Goal: Check status: Check status

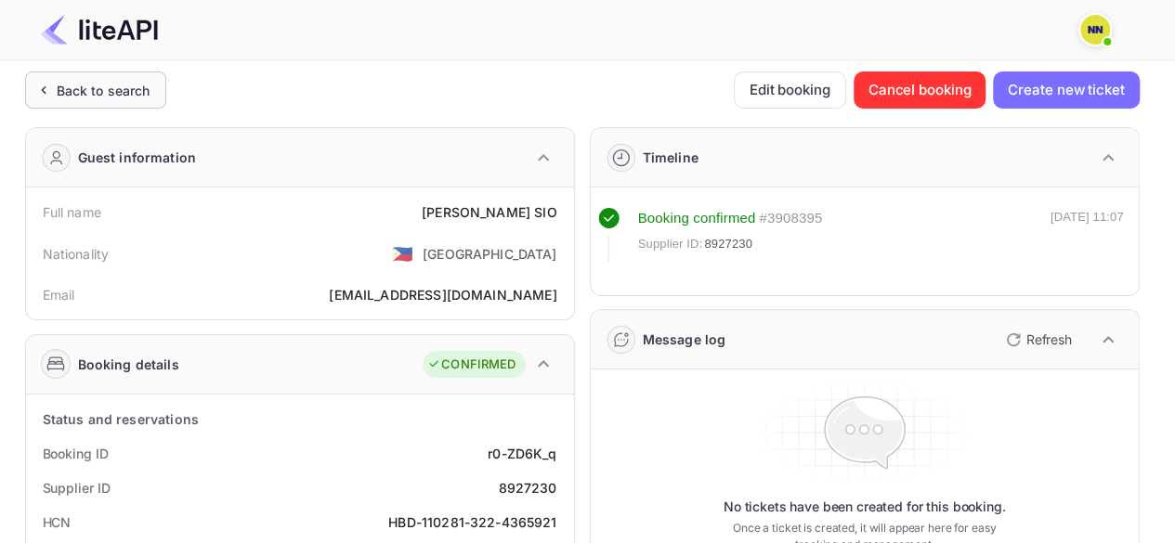
click at [69, 78] on div "Back to search" at bounding box center [95, 89] width 141 height 37
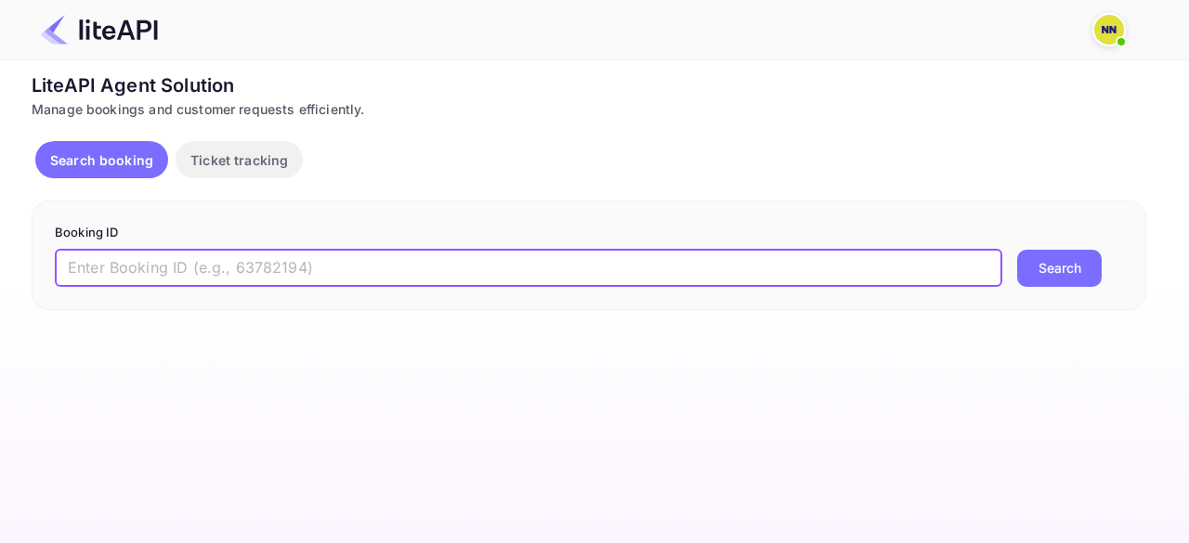
drag, startPoint x: 262, startPoint y: 278, endPoint x: 282, endPoint y: 278, distance: 20.4
click at [262, 277] on input "text" at bounding box center [528, 268] width 947 height 37
paste input "8968605"
type input "8968605"
click at [1062, 268] on button "Search" at bounding box center [1059, 268] width 84 height 37
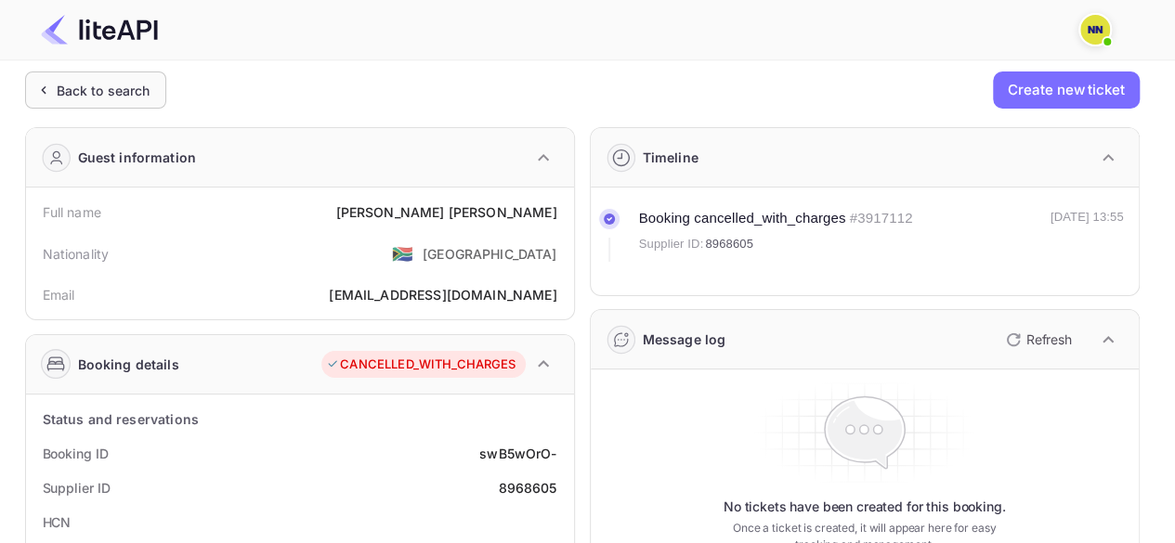
click at [31, 79] on div "Back to search" at bounding box center [95, 89] width 141 height 37
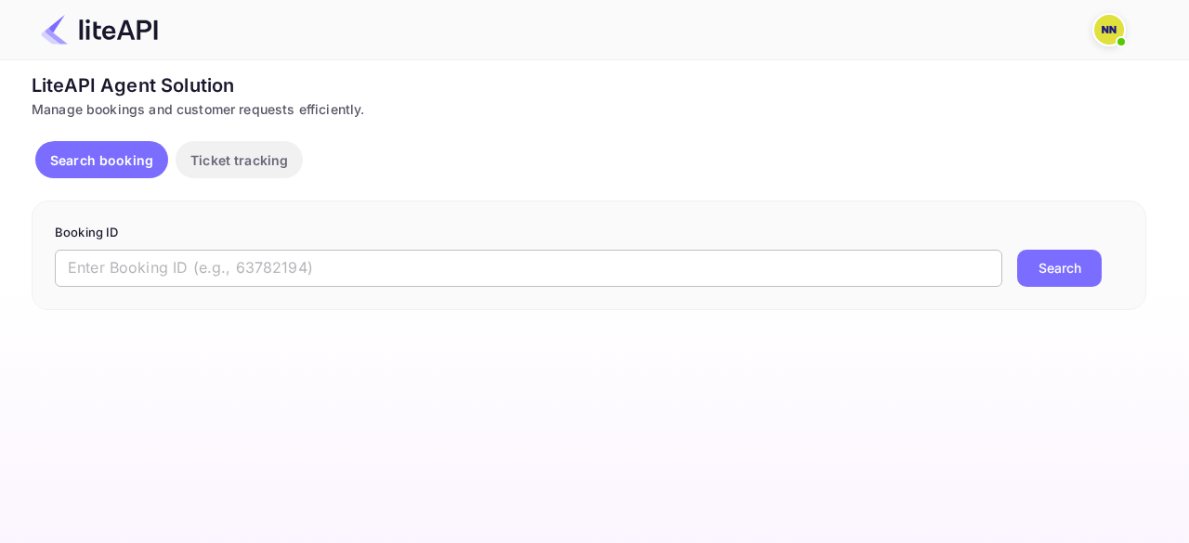
drag, startPoint x: 184, startPoint y: 253, endPoint x: 198, endPoint y: 268, distance: 20.4
click at [184, 253] on input "text" at bounding box center [528, 268] width 947 height 37
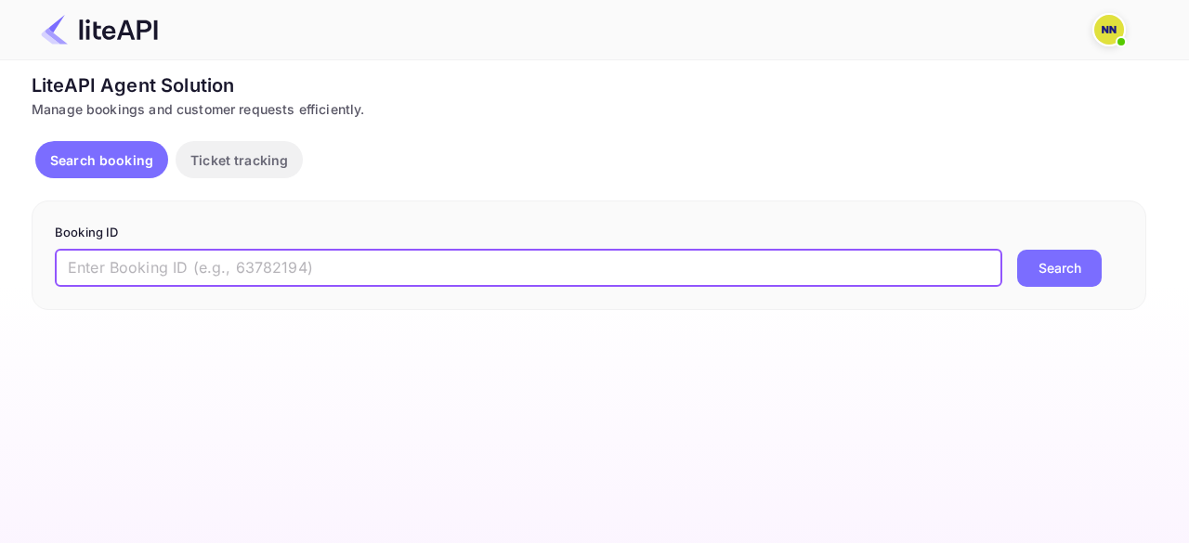
paste input "8974227"
type input "8974227"
click at [1046, 270] on button "Search" at bounding box center [1059, 268] width 84 height 37
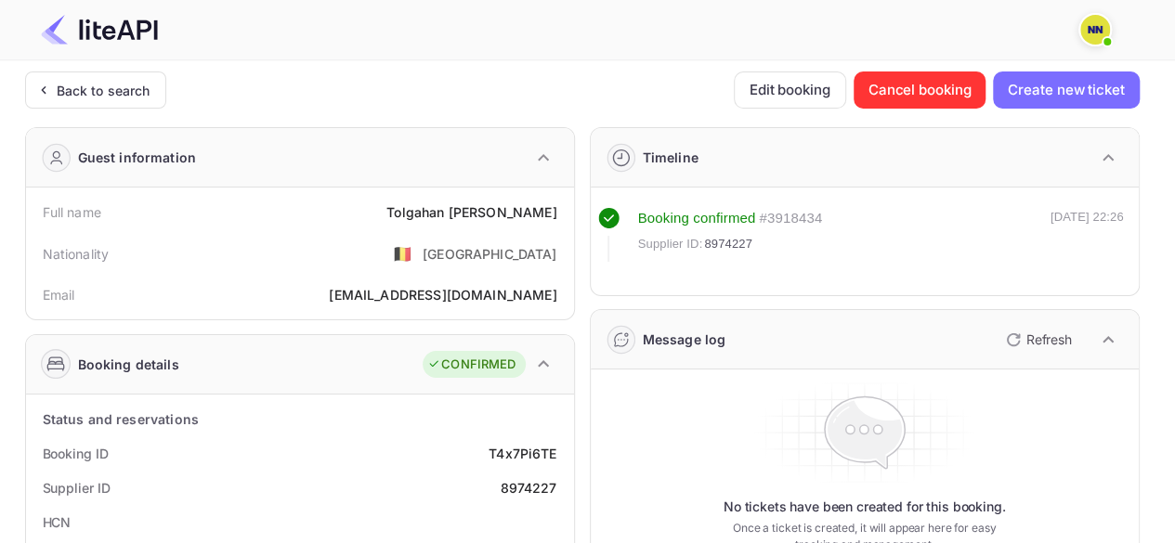
drag, startPoint x: 52, startPoint y: 45, endPoint x: 65, endPoint y: 68, distance: 26.6
click at [57, 53] on div at bounding box center [580, 30] width 1123 height 56
drag, startPoint x: 65, startPoint y: 68, endPoint x: 163, endPoint y: 149, distance: 127.9
click at [147, 99] on div "Back to search" at bounding box center [104, 90] width 94 height 19
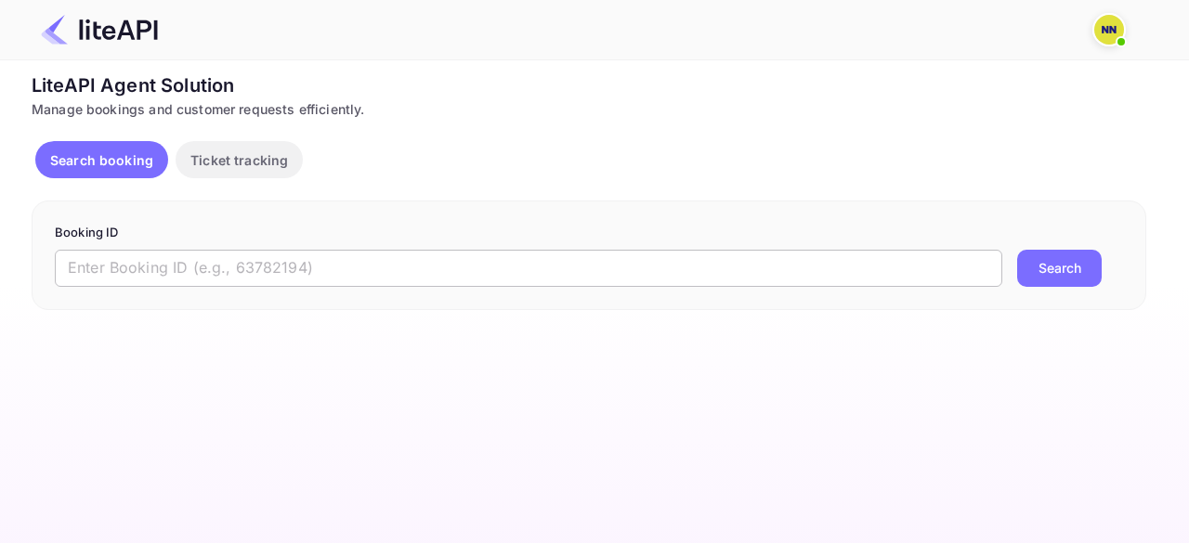
click at [240, 255] on input "text" at bounding box center [528, 268] width 947 height 37
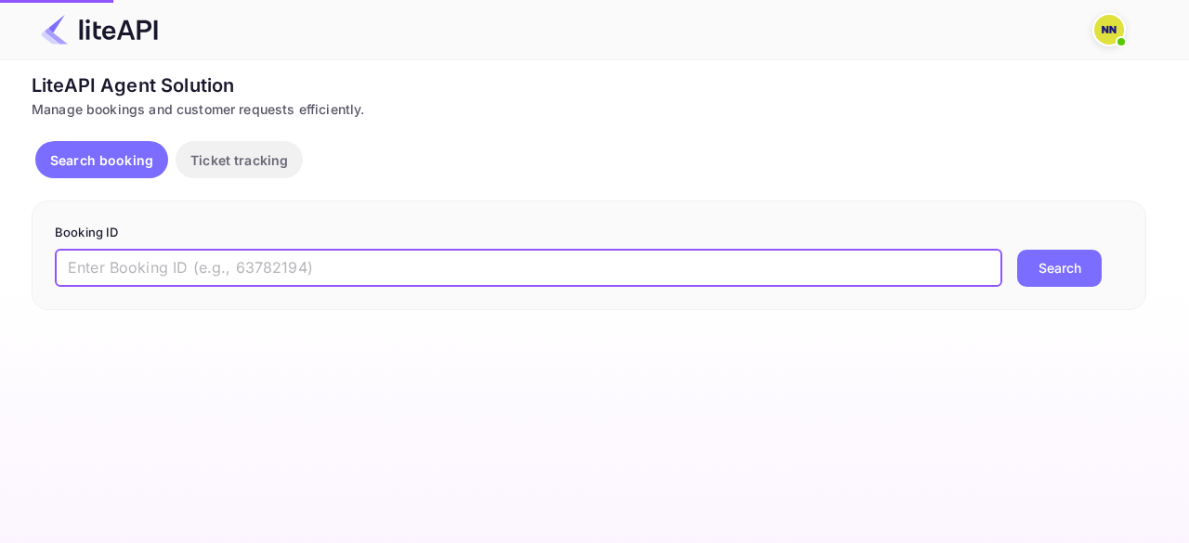
paste input "8974332"
type input "8974332"
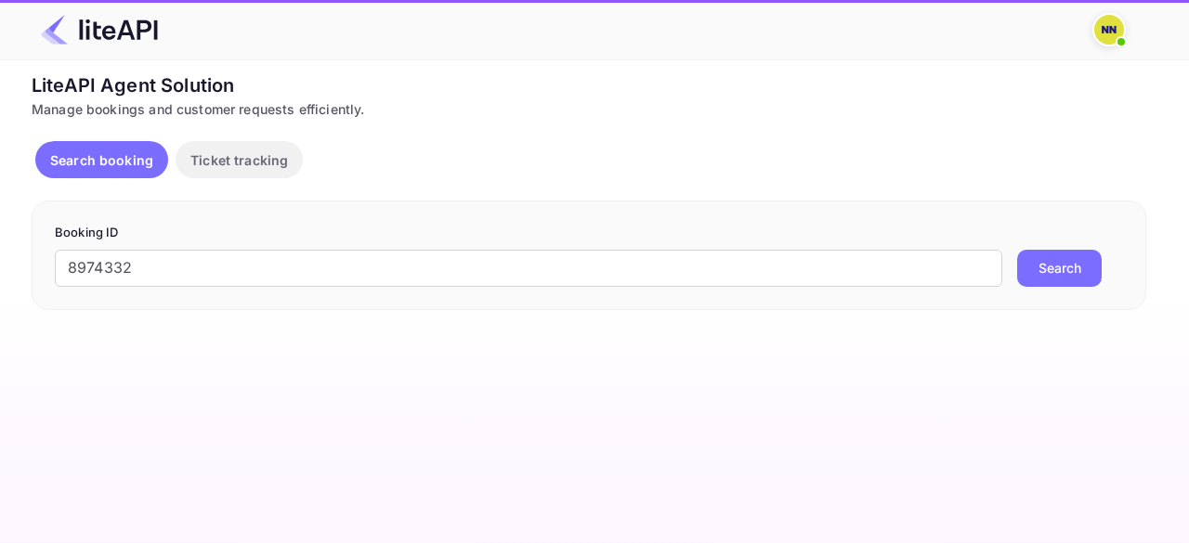
click at [1038, 278] on button "Search" at bounding box center [1059, 268] width 84 height 37
